Goal: Task Accomplishment & Management: Use online tool/utility

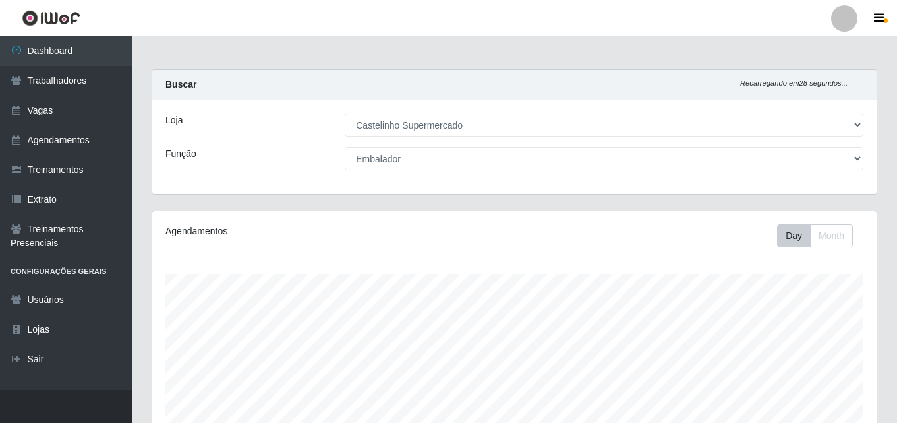
select select "377"
select select "1"
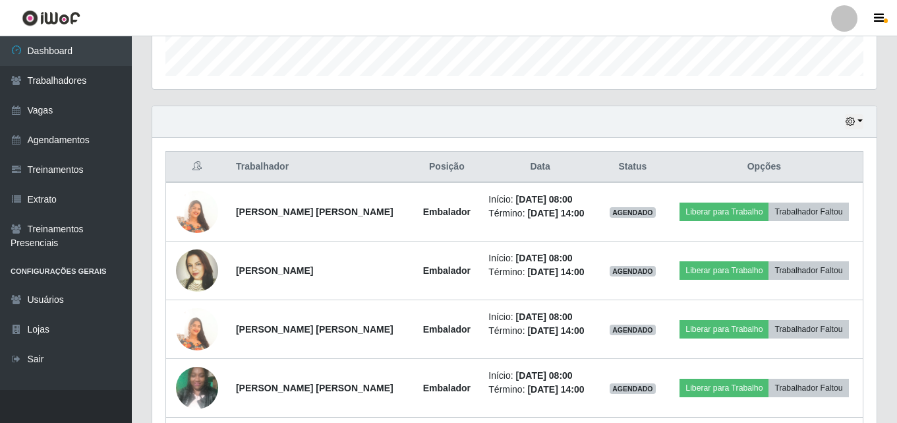
scroll to position [274, 725]
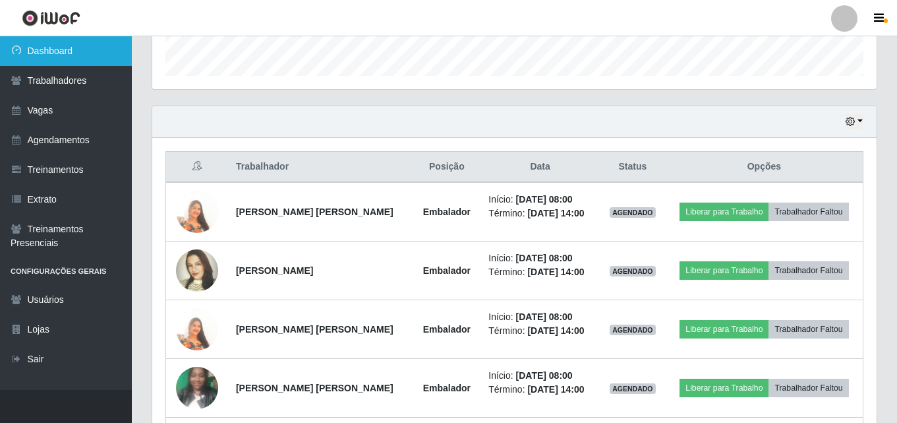
click at [37, 51] on link "Dashboard" at bounding box center [66, 51] width 132 height 30
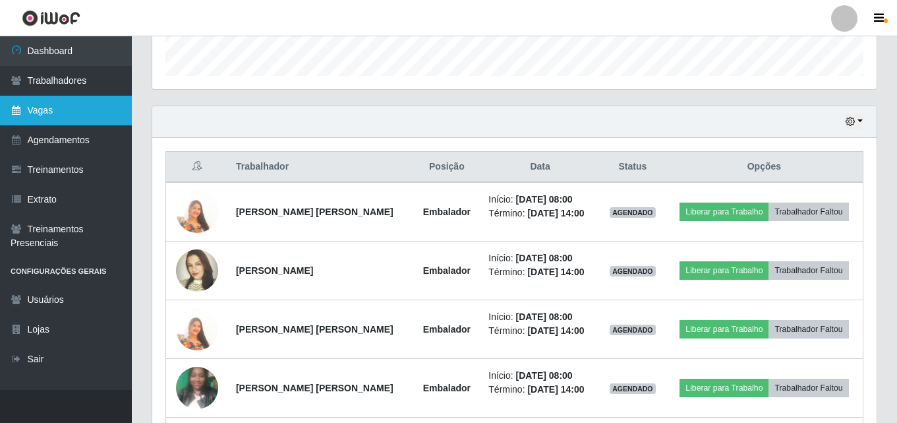
click at [44, 112] on link "Vagas" at bounding box center [66, 111] width 132 height 30
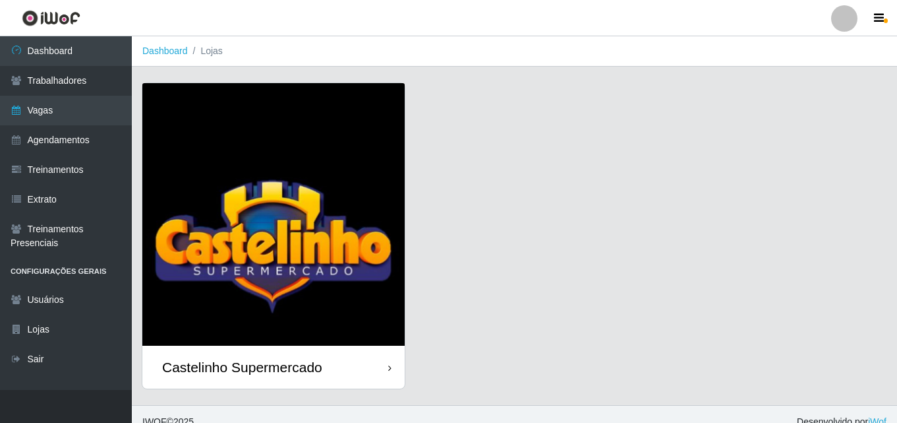
click at [235, 363] on div "Castelinho Supermercado" at bounding box center [242, 367] width 160 height 16
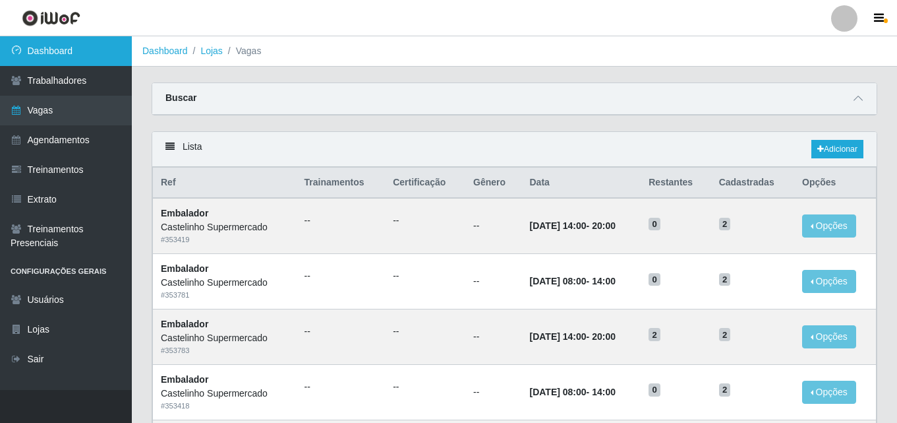
click at [47, 47] on link "Dashboard" at bounding box center [66, 51] width 132 height 30
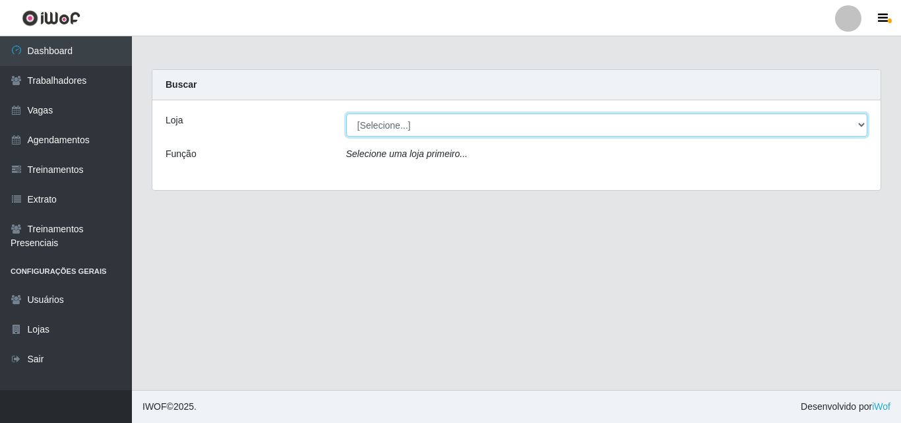
click at [405, 129] on select "[Selecione...] Castelinho Supermercado" at bounding box center [607, 124] width 522 height 23
select select "377"
click at [346, 113] on select "[Selecione...] Castelinho Supermercado" at bounding box center [607, 124] width 522 height 23
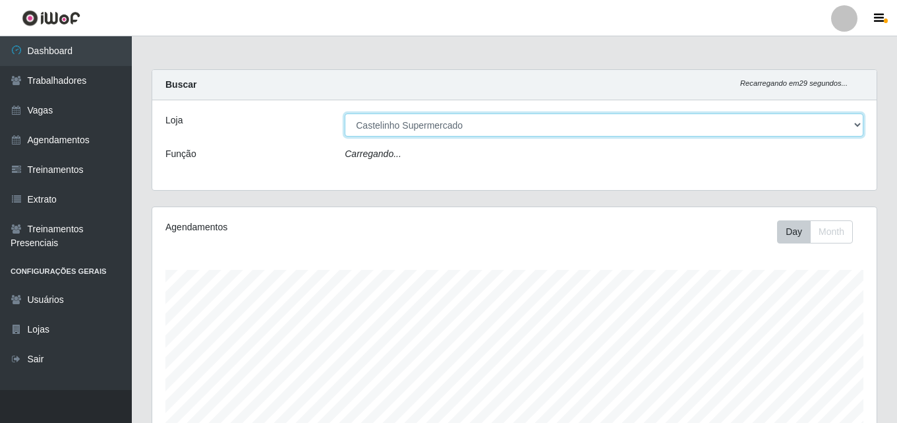
scroll to position [274, 725]
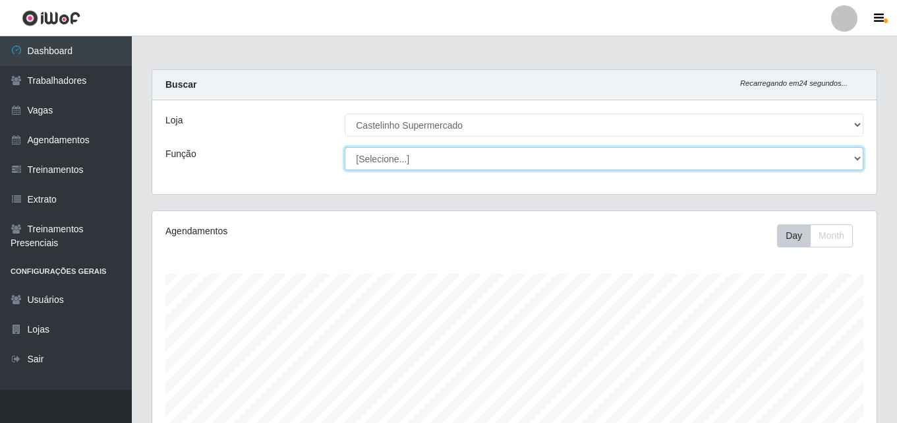
click at [392, 155] on select "[Selecione...] ASG ASG + ASG ++ Balconista de Açougue Balconista de Açougue + B…" at bounding box center [604, 158] width 519 height 23
select select "1"
click at [345, 147] on select "[Selecione...] ASG ASG + ASG ++ Balconista de Açougue Balconista de Açougue + B…" at bounding box center [604, 158] width 519 height 23
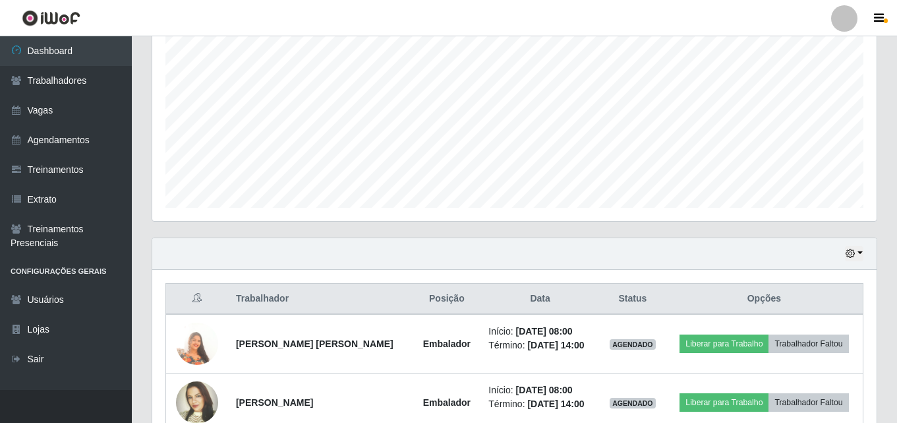
scroll to position [336, 0]
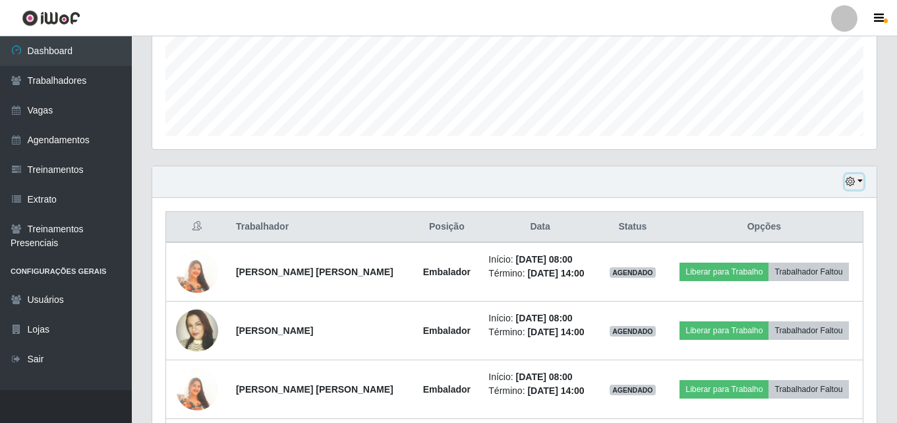
click at [862, 181] on button "button" at bounding box center [854, 181] width 18 height 15
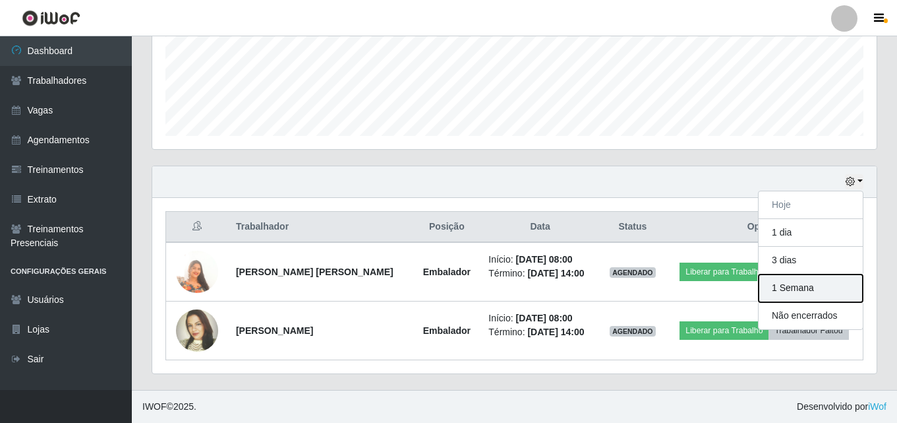
click at [802, 286] on button "1 Semana" at bounding box center [811, 288] width 104 height 28
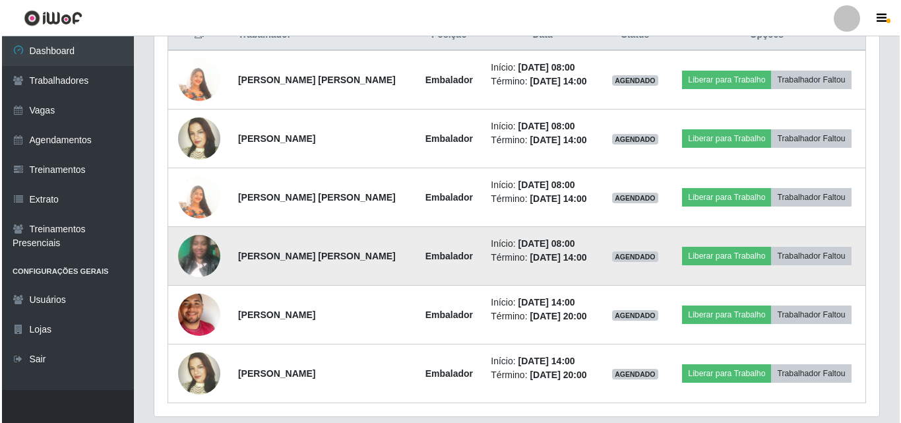
scroll to position [504, 0]
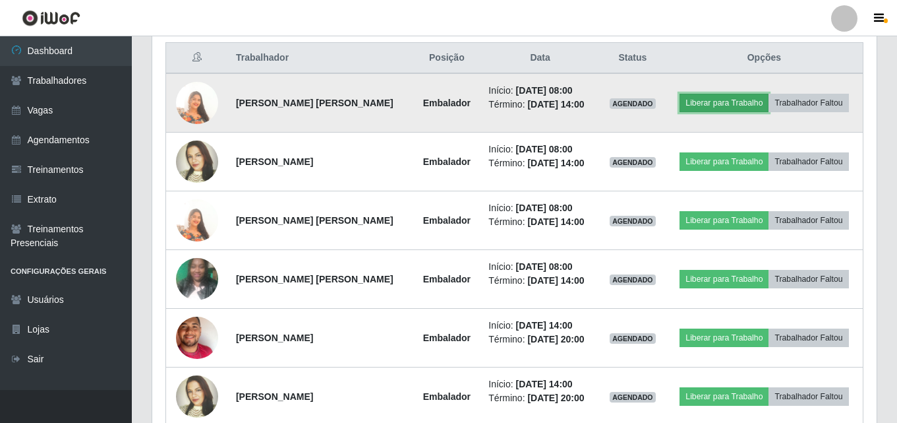
click at [703, 102] on button "Liberar para Trabalho" at bounding box center [724, 103] width 89 height 18
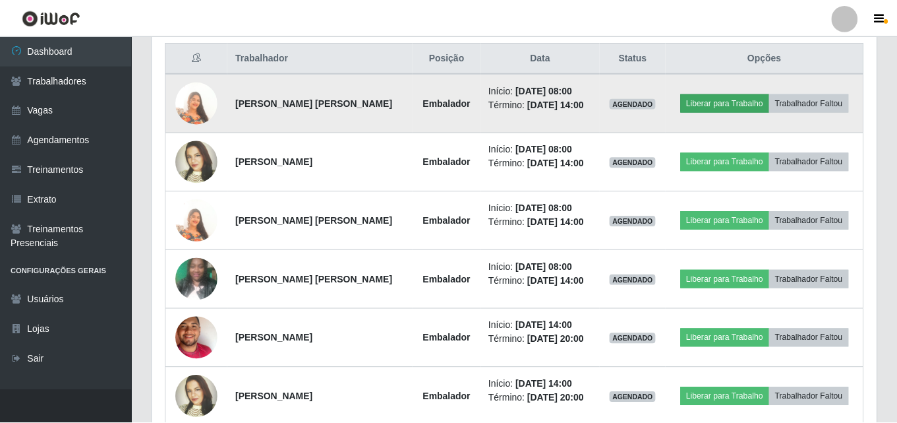
scroll to position [274, 718]
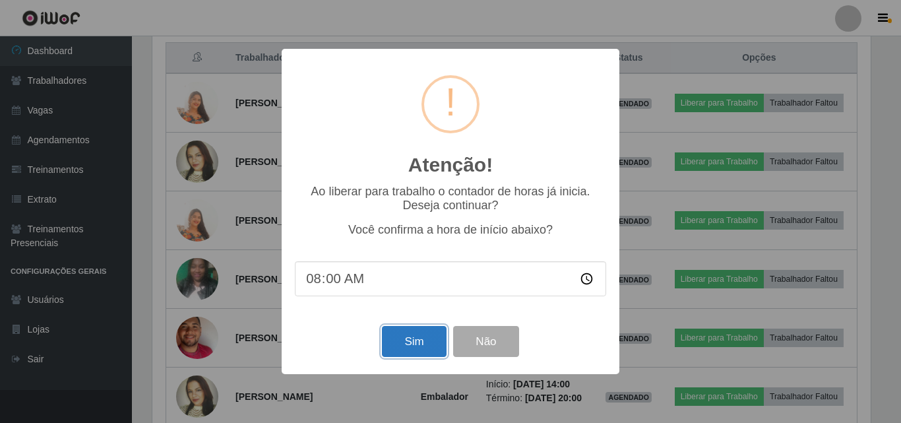
click at [417, 347] on button "Sim" at bounding box center [414, 341] width 64 height 31
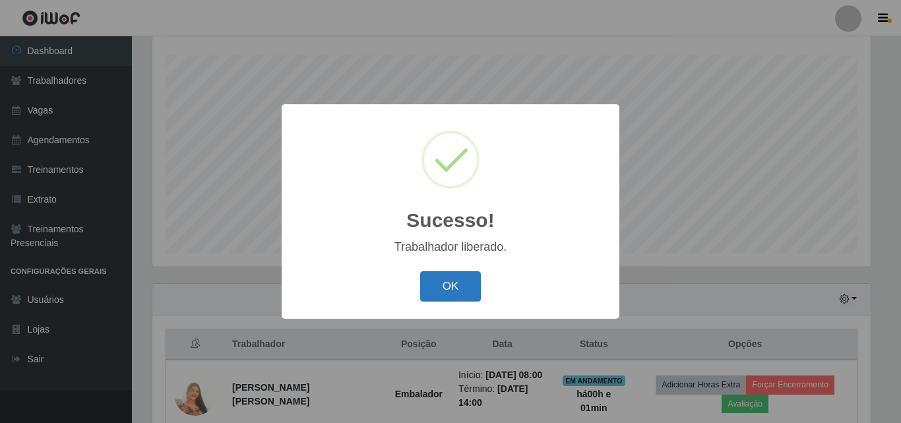
click at [444, 285] on button "OK" at bounding box center [450, 286] width 61 height 31
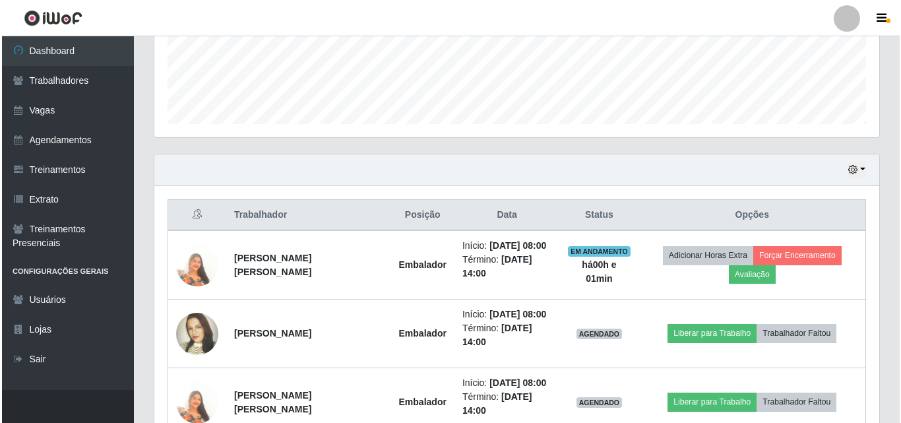
scroll to position [350, 0]
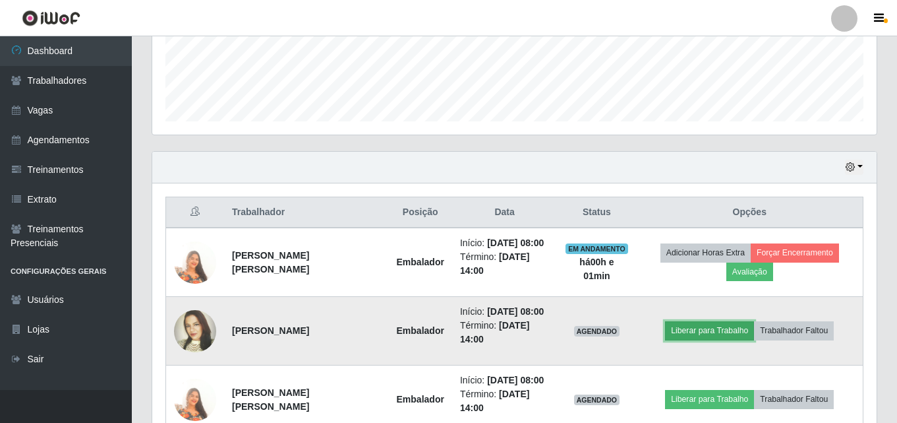
click at [691, 330] on button "Liberar para Trabalho" at bounding box center [709, 330] width 89 height 18
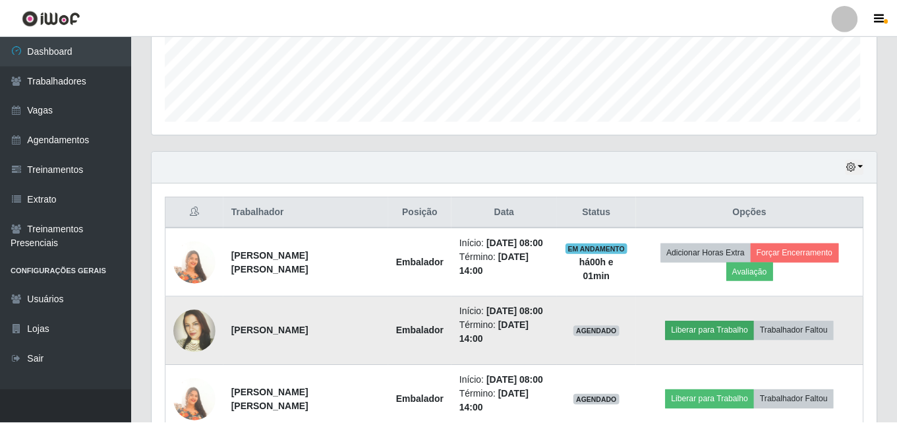
scroll to position [274, 718]
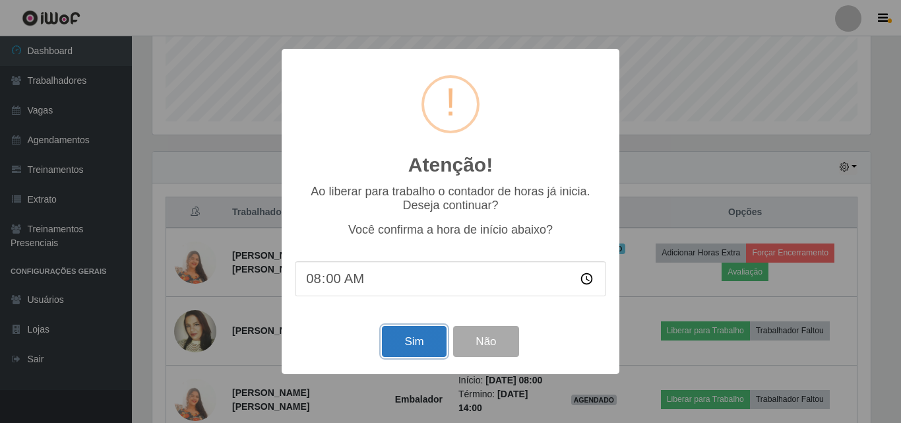
click at [419, 340] on button "Sim" at bounding box center [414, 341] width 64 height 31
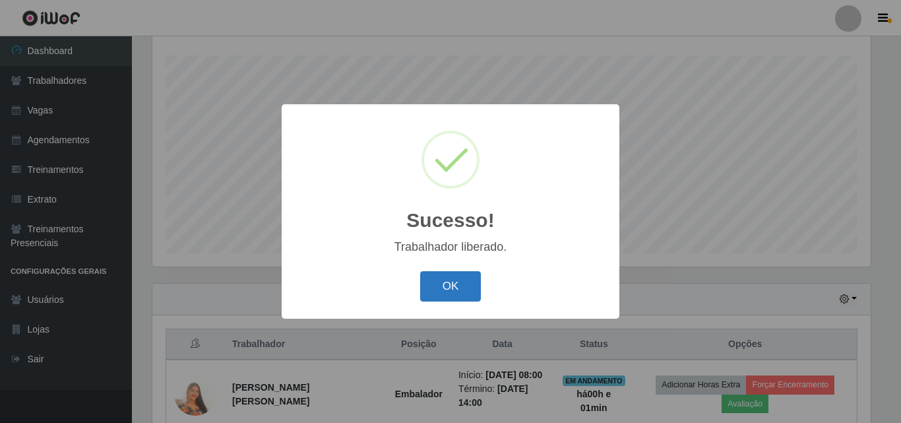
click at [448, 289] on button "OK" at bounding box center [450, 286] width 61 height 31
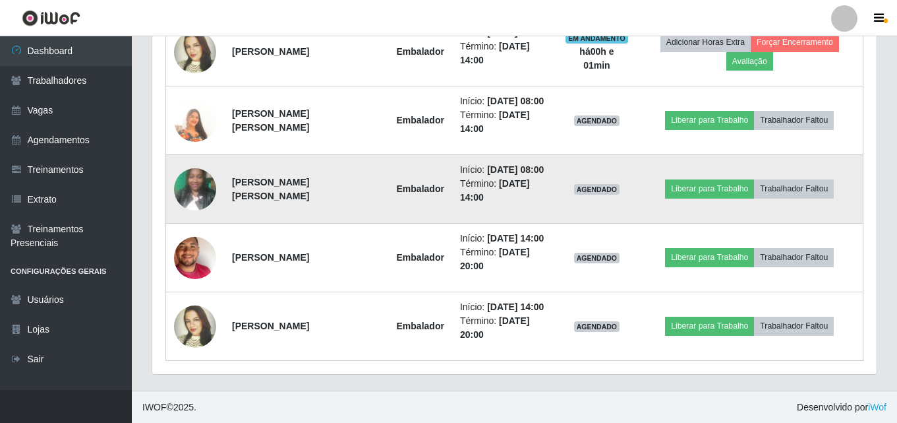
scroll to position [630, 0]
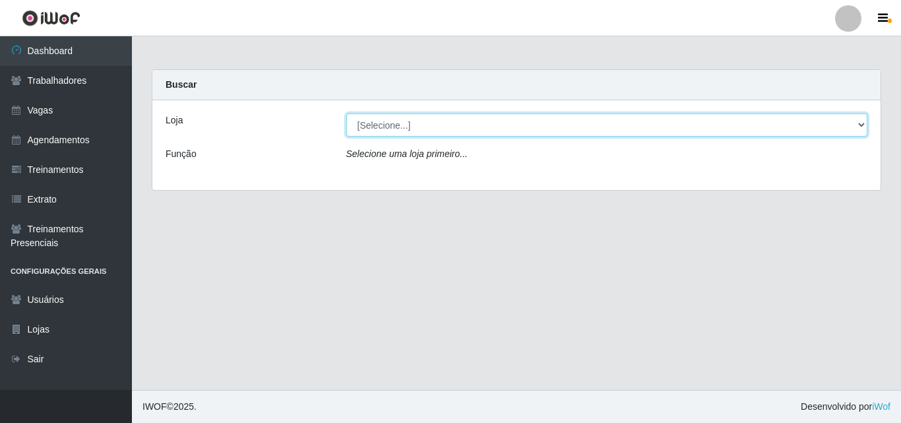
click at [458, 125] on select "[Selecione...] Castelinho Supermercado" at bounding box center [607, 124] width 522 height 23
select select "377"
click at [346, 113] on select "[Selecione...] Castelinho Supermercado" at bounding box center [607, 124] width 522 height 23
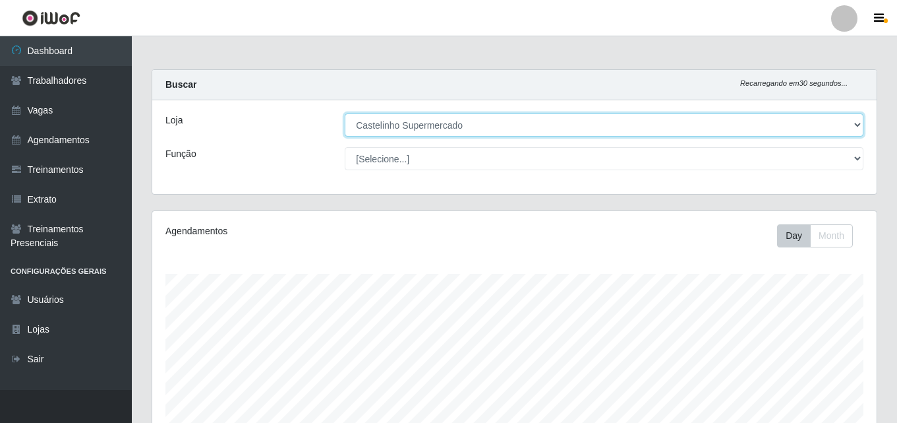
scroll to position [274, 725]
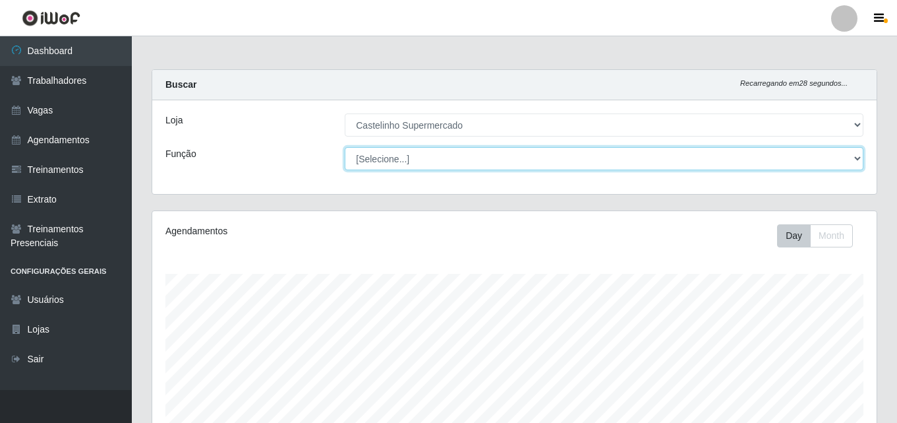
click at [402, 160] on select "[Selecione...] ASG ASG + ASG ++ Balconista de Açougue Balconista de Açougue + B…" at bounding box center [604, 158] width 519 height 23
select select "1"
click at [345, 147] on select "[Selecione...] ASG ASG + ASG ++ Balconista de Açougue Balconista de Açougue + B…" at bounding box center [604, 158] width 519 height 23
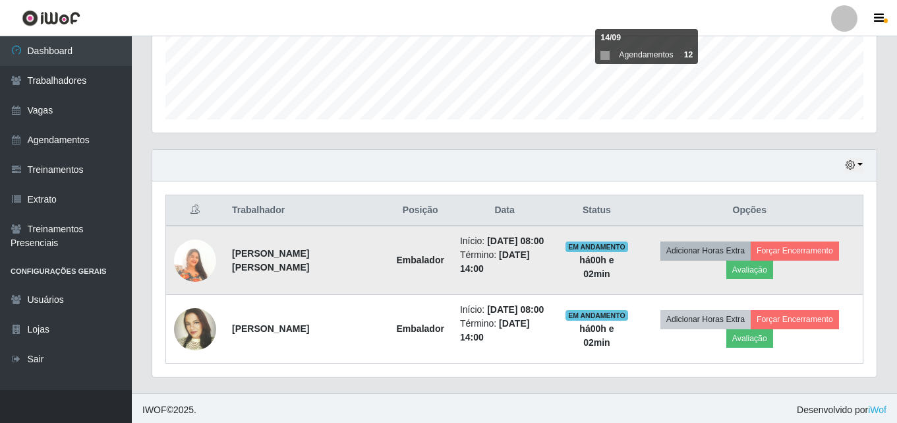
scroll to position [355, 0]
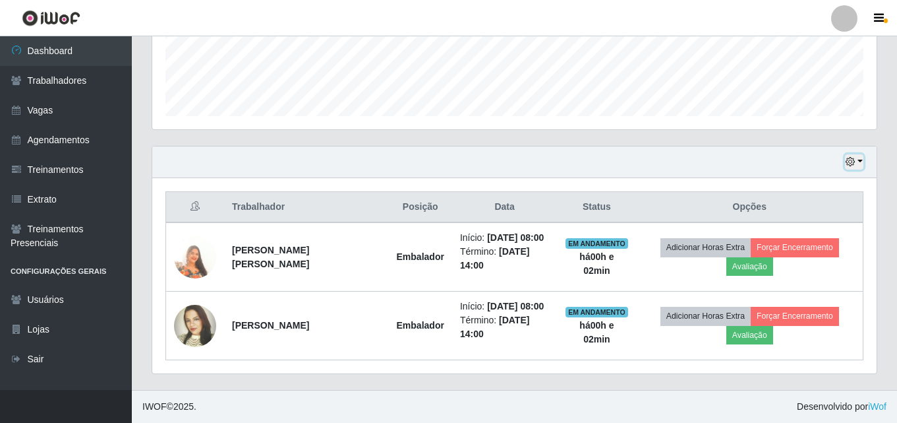
click at [858, 159] on button "button" at bounding box center [854, 161] width 18 height 15
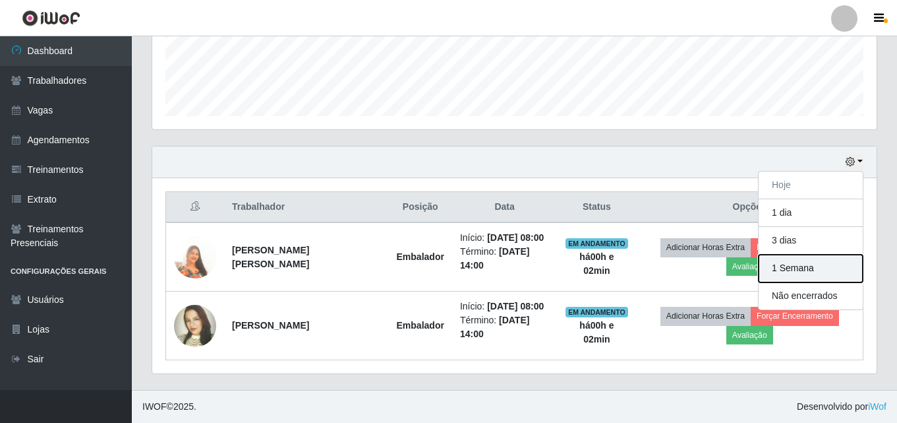
click at [814, 273] on button "1 Semana" at bounding box center [811, 268] width 104 height 28
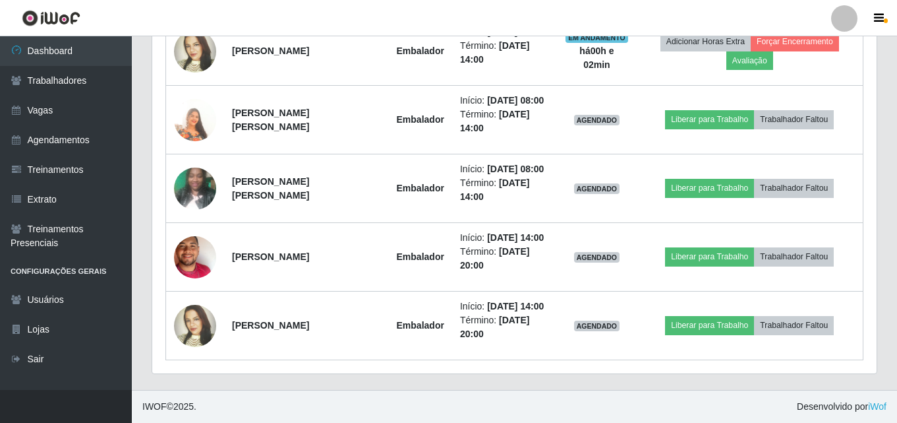
scroll to position [366, 0]
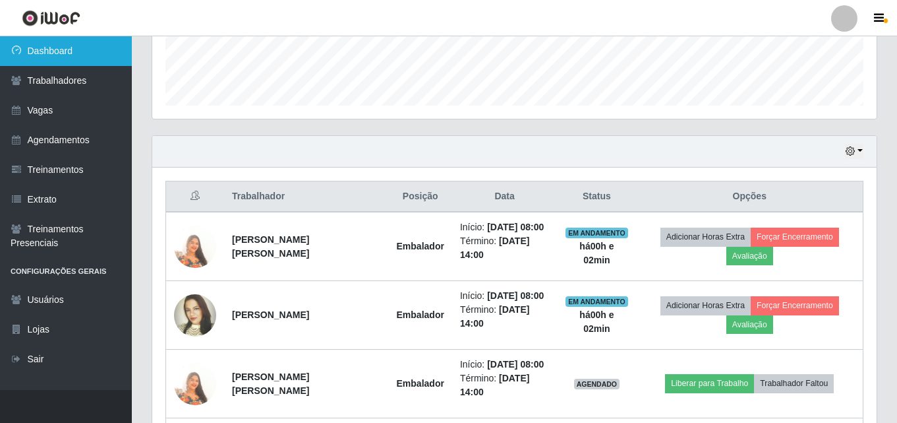
click at [57, 53] on link "Dashboard" at bounding box center [66, 51] width 132 height 30
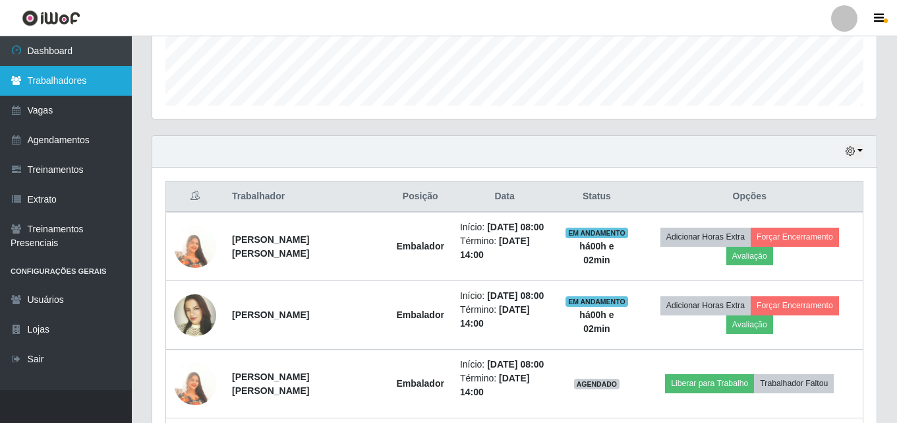
click at [51, 79] on link "Trabalhadores" at bounding box center [66, 81] width 132 height 30
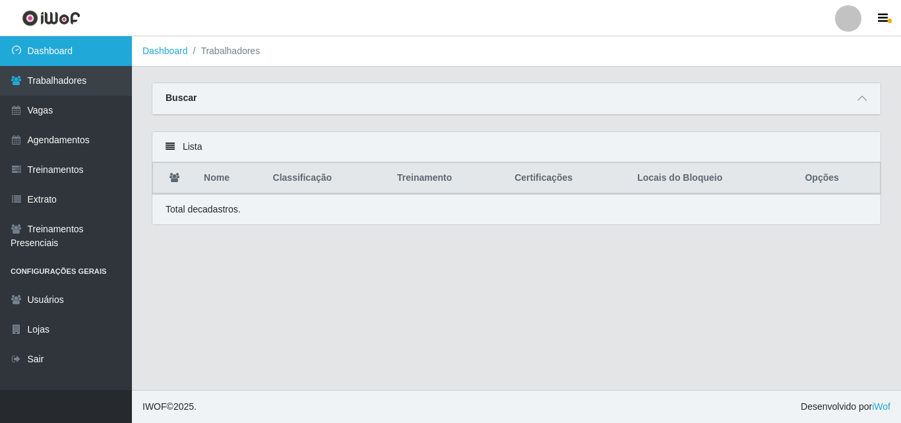
click at [37, 46] on link "Dashboard" at bounding box center [66, 51] width 132 height 30
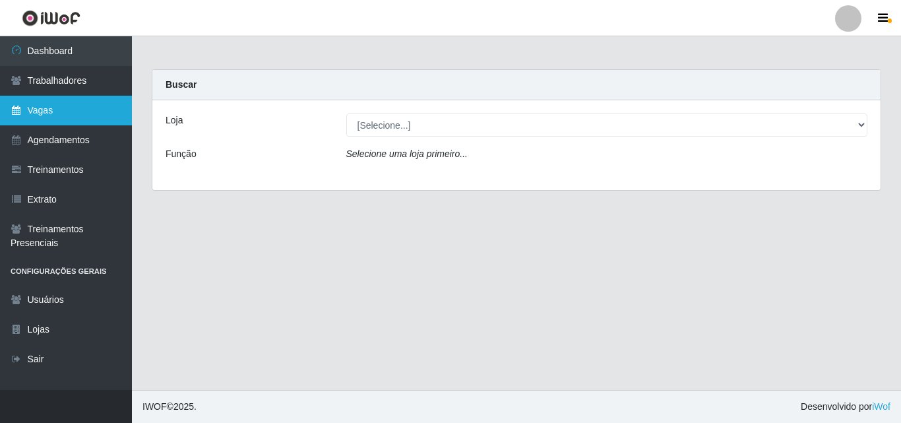
click at [35, 110] on link "Vagas" at bounding box center [66, 111] width 132 height 30
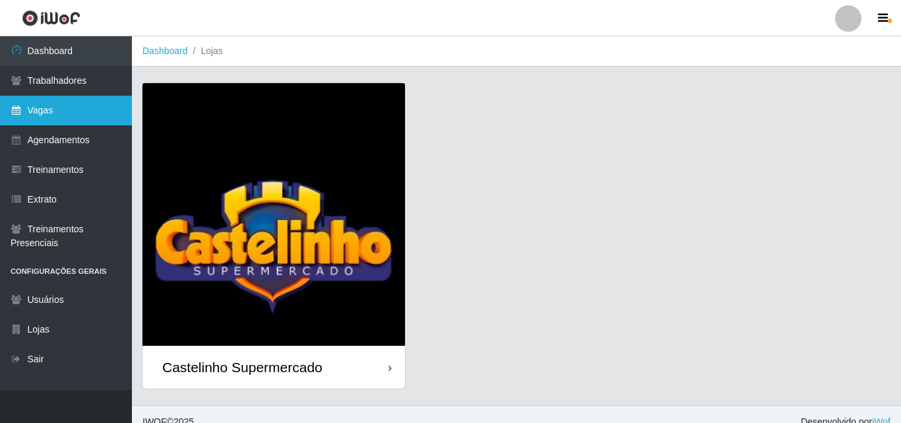
click at [40, 109] on link "Vagas" at bounding box center [66, 111] width 132 height 30
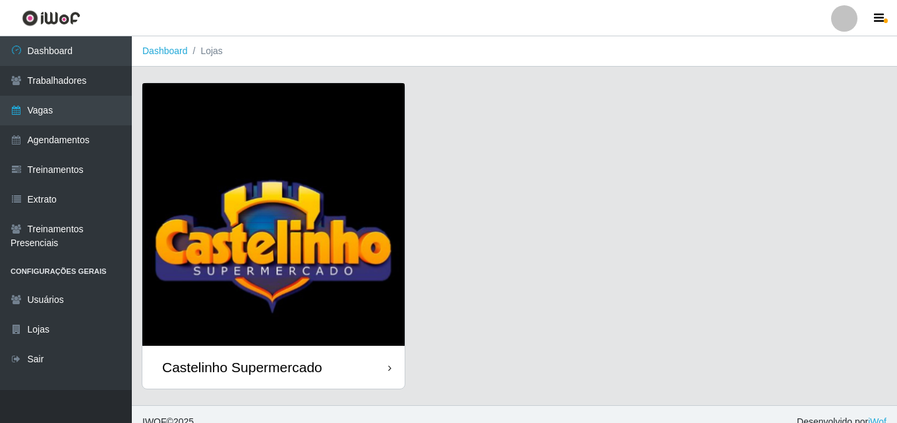
scroll to position [15, 0]
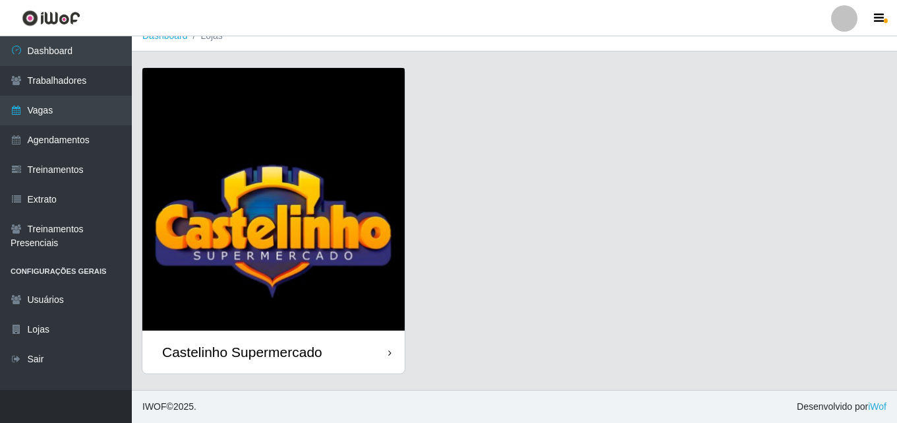
click at [277, 283] on img at bounding box center [273, 199] width 262 height 262
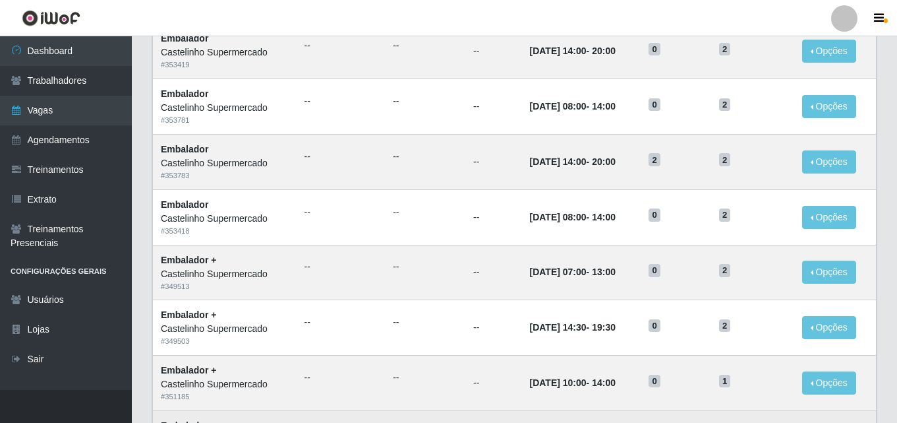
scroll to position [132, 0]
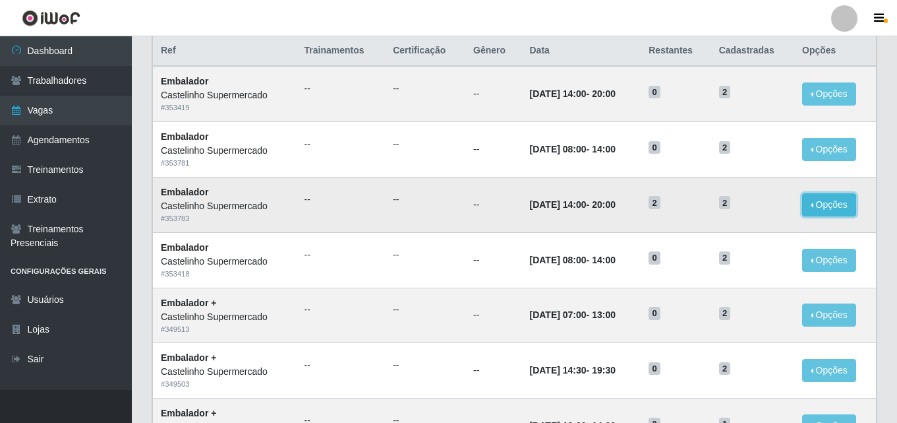
click at [831, 210] on button "Opções" at bounding box center [829, 204] width 54 height 23
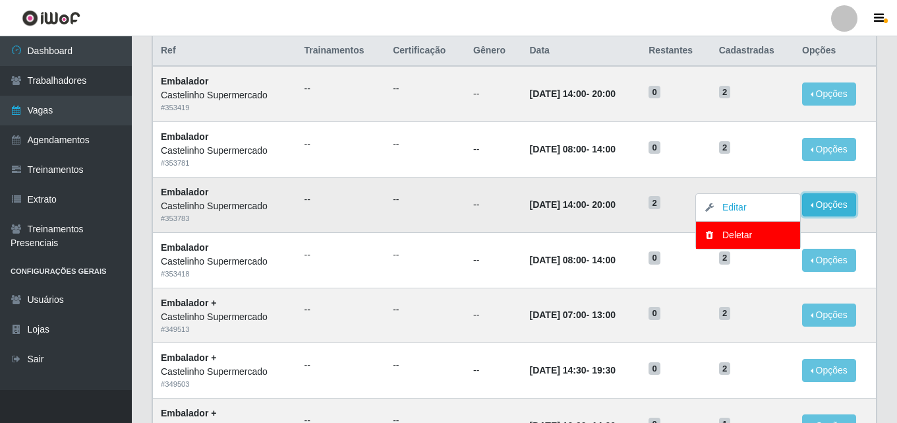
click at [831, 209] on button "Opções" at bounding box center [829, 204] width 54 height 23
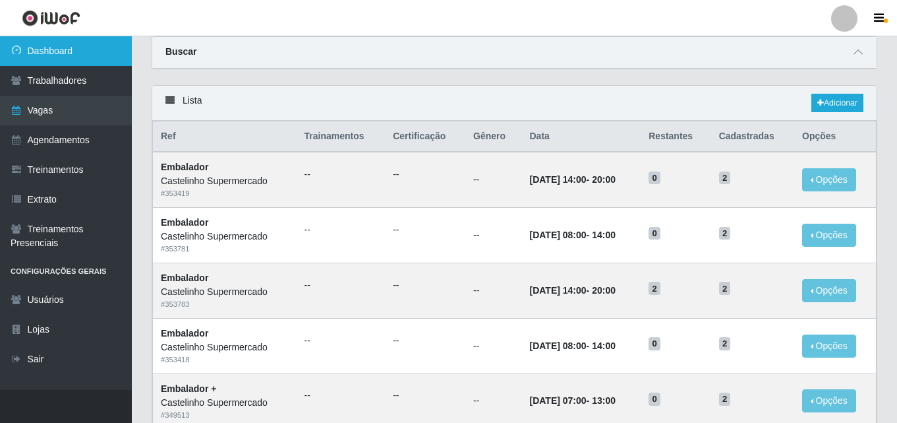
scroll to position [0, 0]
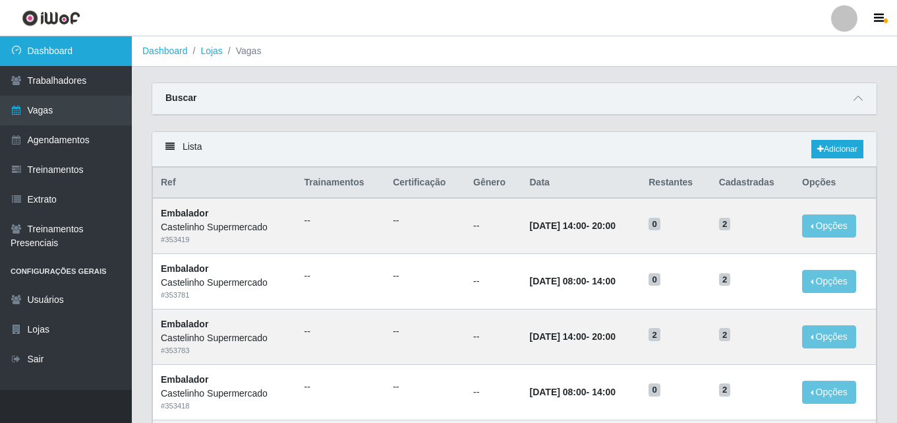
click at [61, 47] on link "Dashboard" at bounding box center [66, 51] width 132 height 30
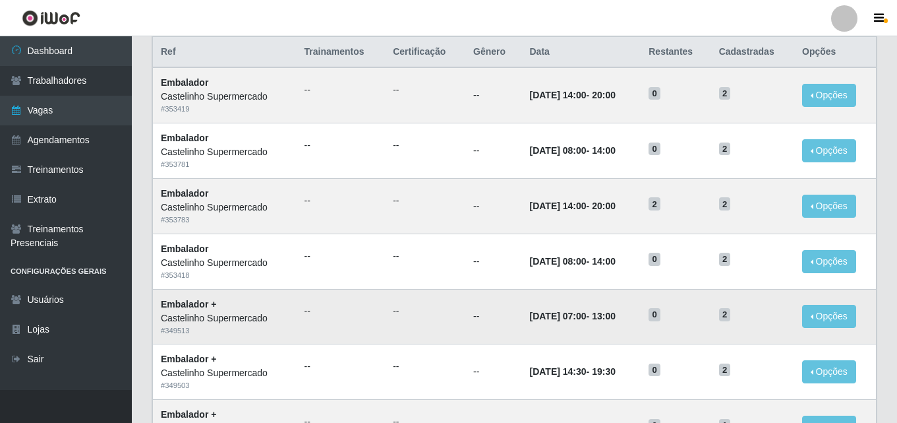
scroll to position [132, 0]
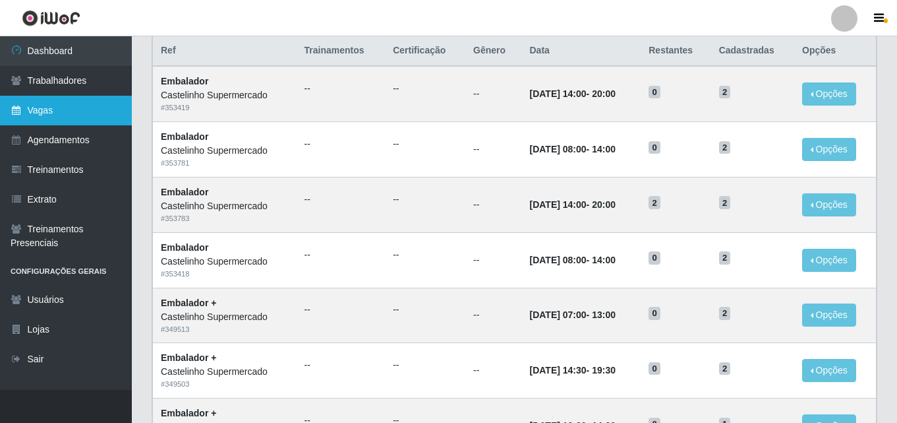
click at [32, 107] on link "Vagas" at bounding box center [66, 111] width 132 height 30
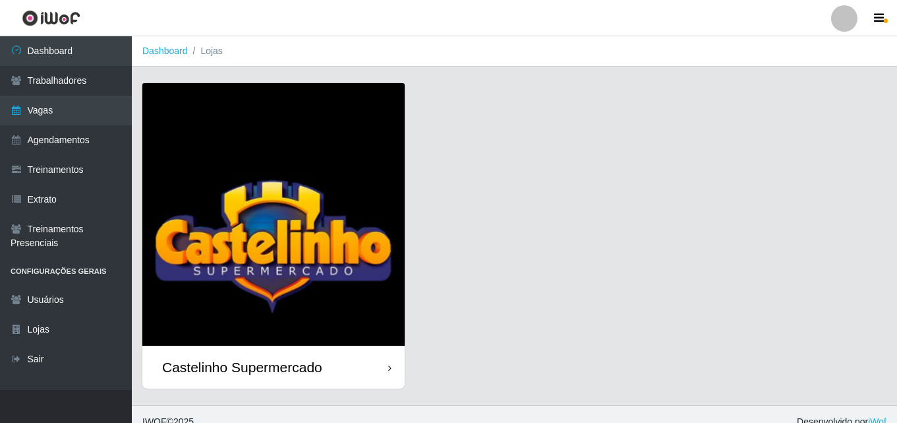
click at [282, 366] on div "Castelinho Supermercado" at bounding box center [242, 367] width 160 height 16
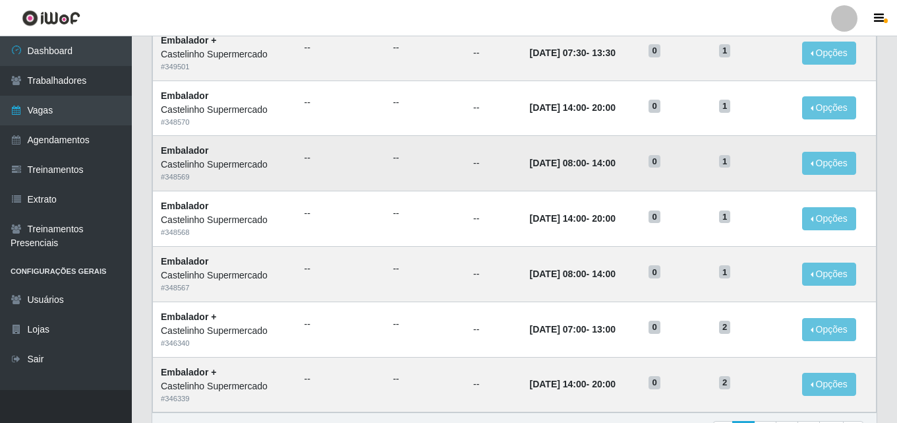
scroll to position [659, 0]
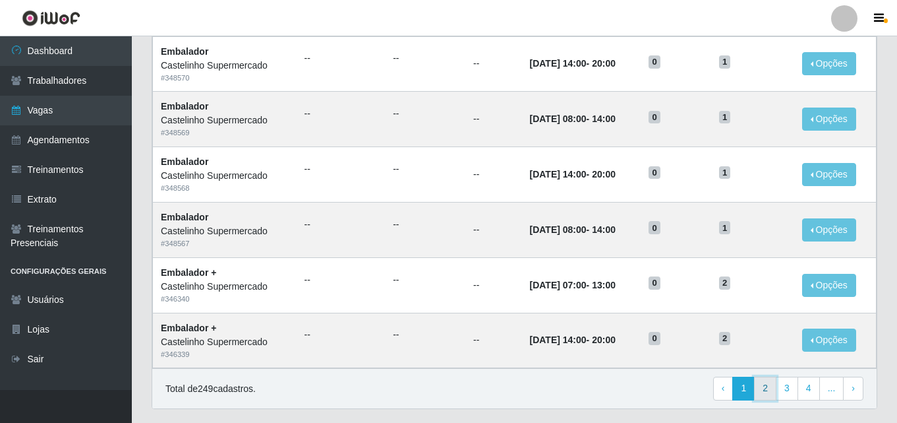
click at [765, 390] on link "2" at bounding box center [765, 388] width 22 height 24
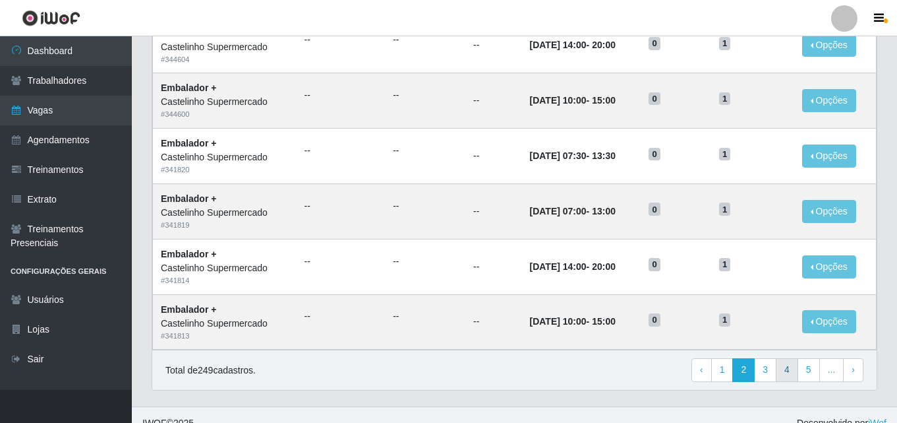
scroll to position [695, 0]
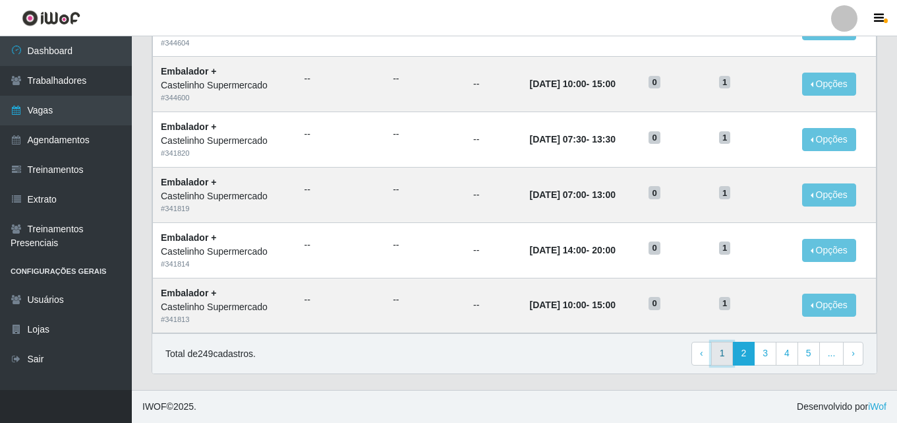
click at [723, 354] on link "1" at bounding box center [722, 354] width 22 height 24
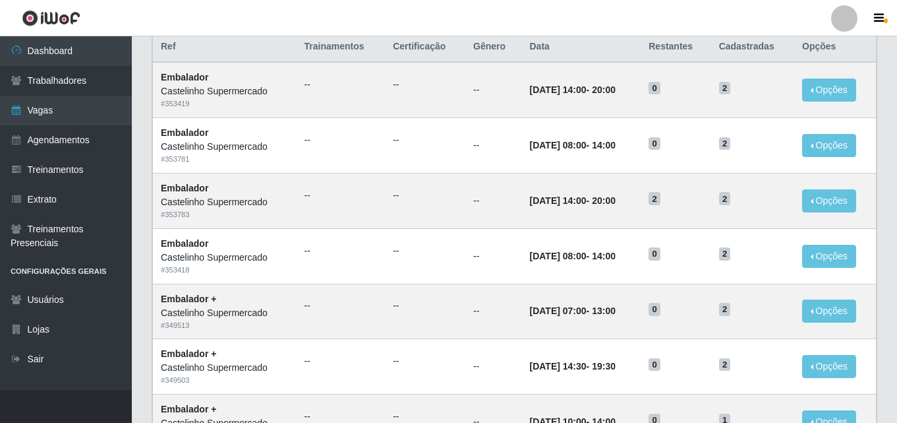
scroll to position [132, 0]
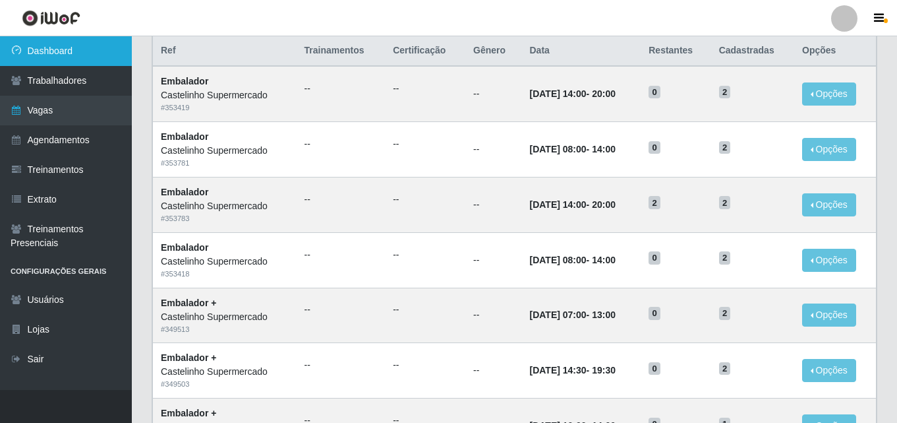
click at [63, 51] on link "Dashboard" at bounding box center [66, 51] width 132 height 30
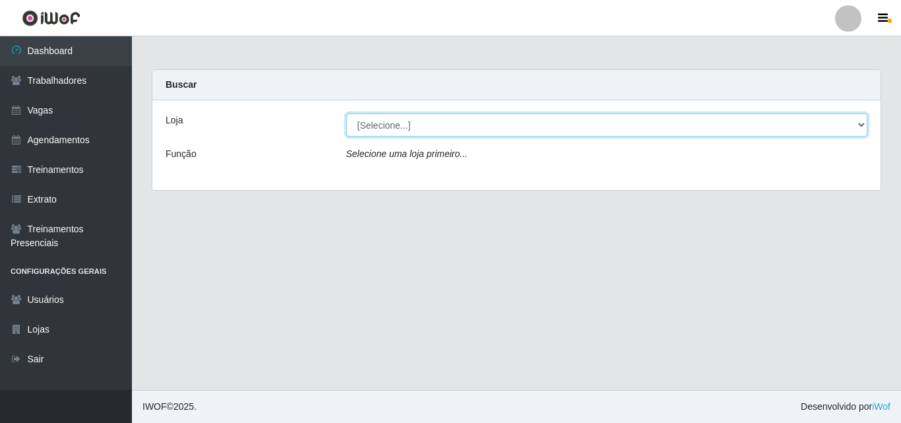
click at [535, 125] on select "[Selecione...] Castelinho Supermercado" at bounding box center [607, 124] width 522 height 23
select select "377"
click at [346, 113] on select "[Selecione...] Castelinho Supermercado" at bounding box center [607, 124] width 522 height 23
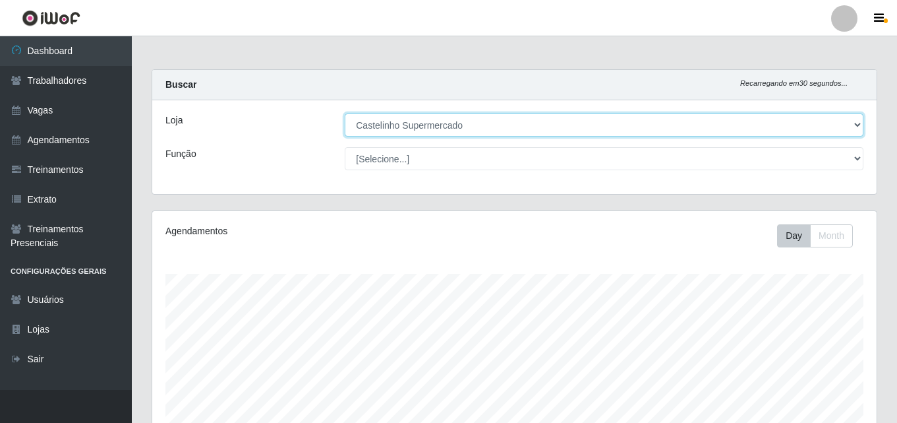
scroll to position [274, 725]
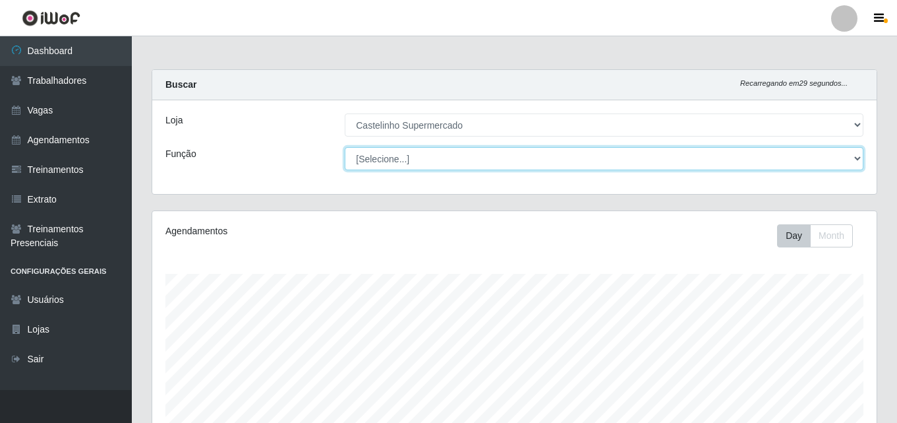
click at [392, 160] on select "[Selecione...] ASG ASG + ASG ++ Balconista de Açougue Balconista de Açougue + B…" at bounding box center [604, 158] width 519 height 23
select select "1"
click at [345, 147] on select "[Selecione...] ASG ASG + ASG ++ Balconista de Açougue Balconista de Açougue + B…" at bounding box center [604, 158] width 519 height 23
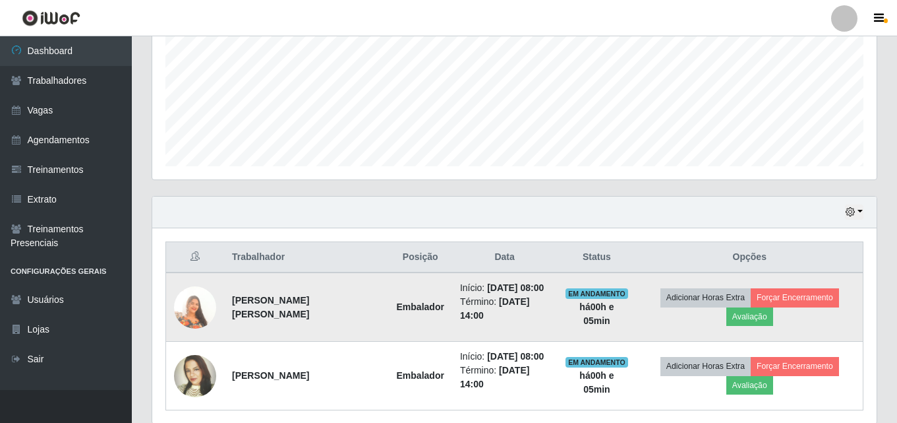
scroll to position [355, 0]
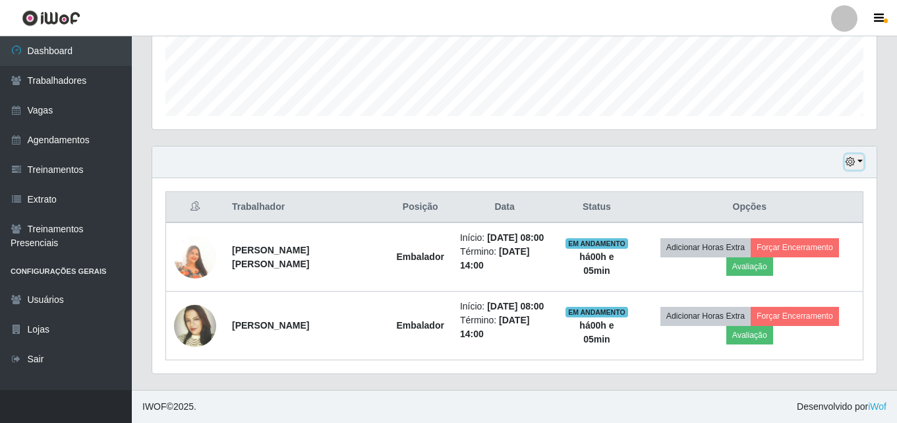
click at [863, 158] on button "button" at bounding box center [854, 161] width 18 height 15
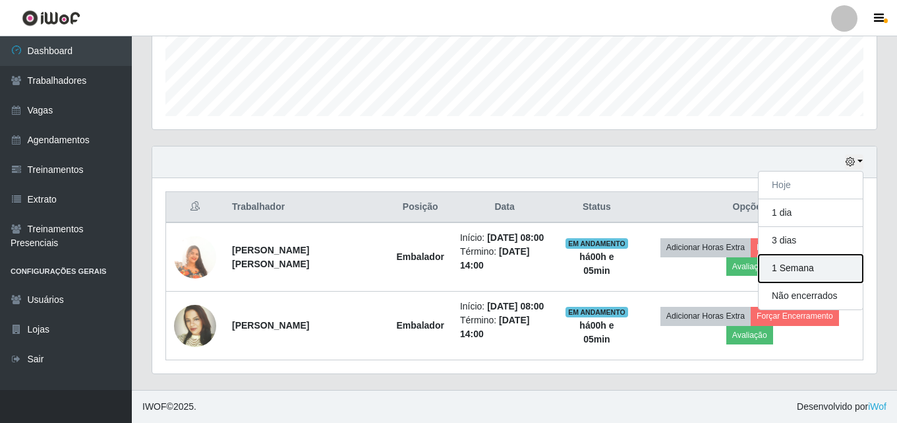
click at [823, 271] on button "1 Semana" at bounding box center [811, 268] width 104 height 28
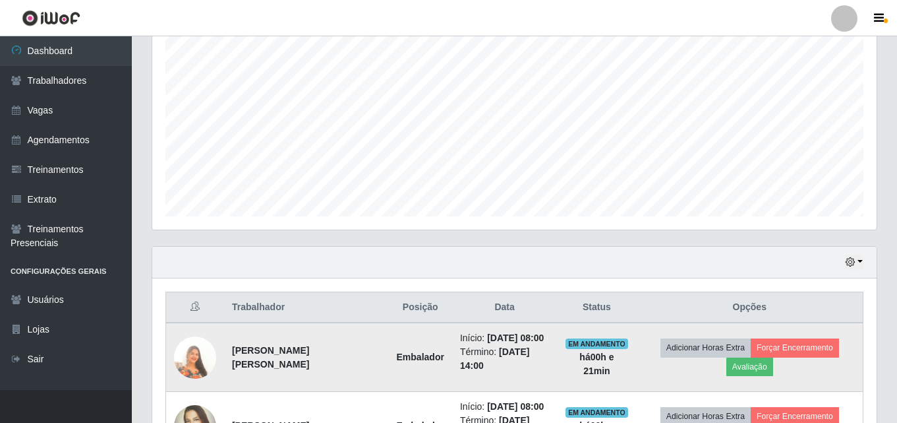
scroll to position [234, 0]
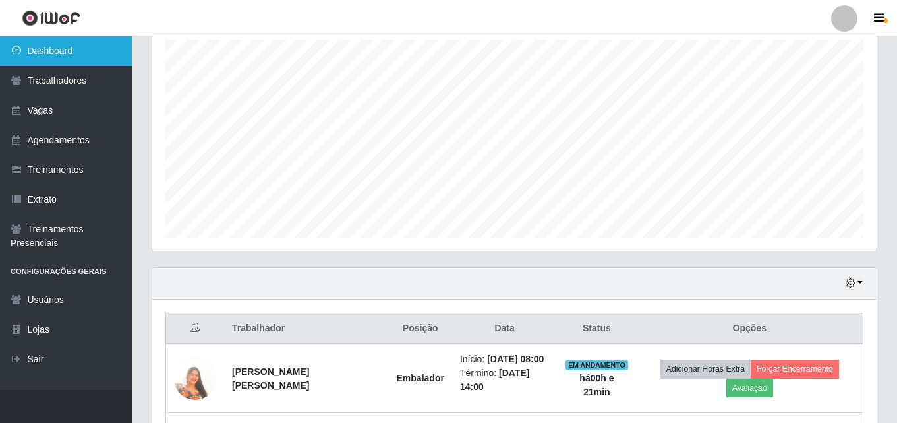
click at [54, 49] on link "Dashboard" at bounding box center [66, 51] width 132 height 30
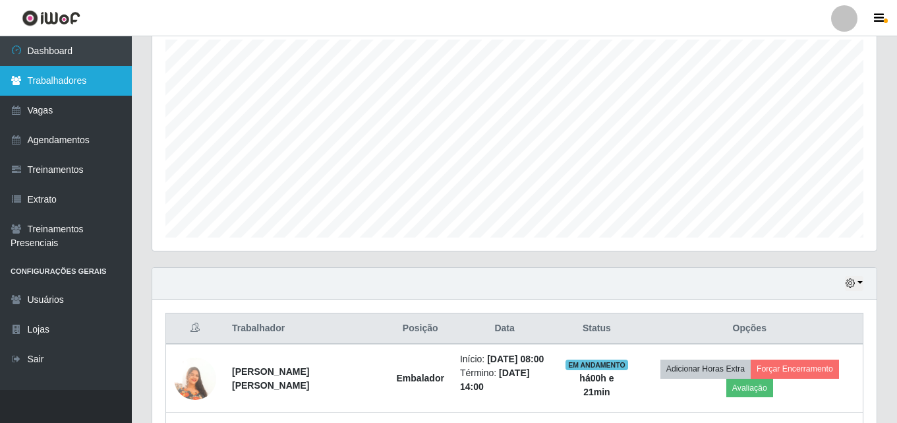
click at [49, 80] on link "Trabalhadores" at bounding box center [66, 81] width 132 height 30
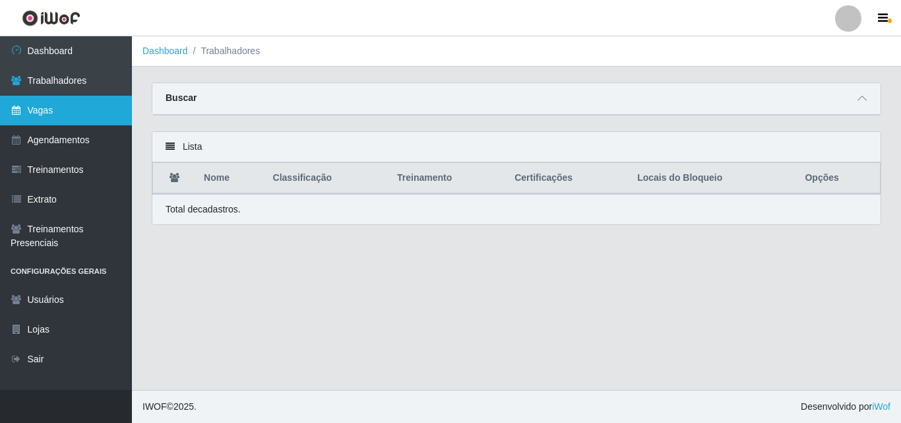
click at [42, 114] on link "Vagas" at bounding box center [66, 111] width 132 height 30
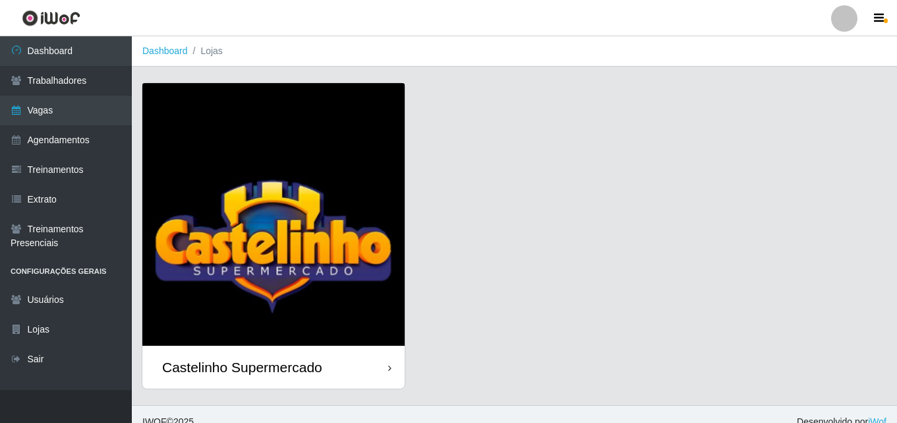
click at [231, 374] on div "Castelinho Supermercado" at bounding box center [242, 367] width 160 height 16
